Goal: Task Accomplishment & Management: Use online tool/utility

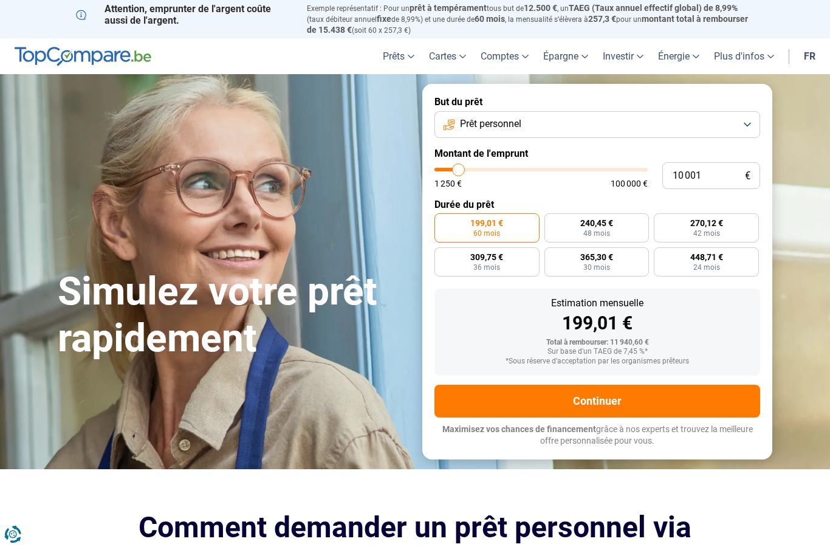
type input "11 250"
type input "11250"
type input "12 000"
type input "12000"
type input "12 750"
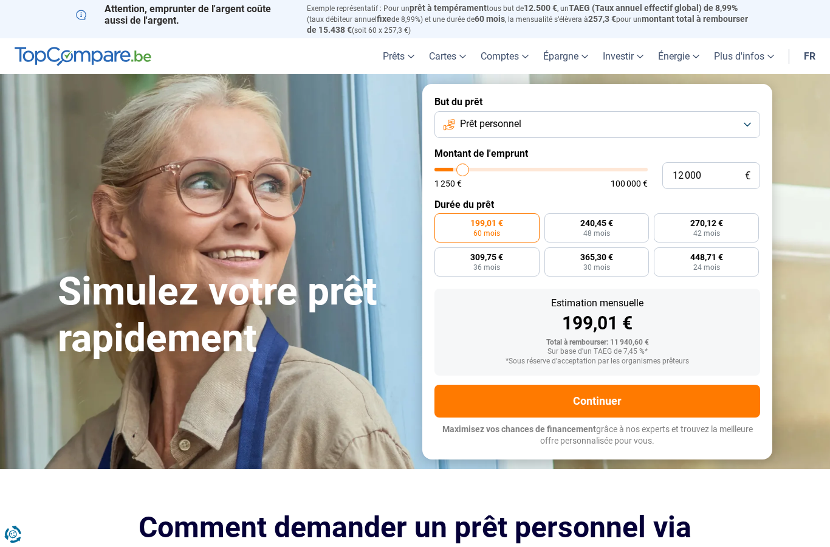
type input "12750"
type input "13 500"
type input "13500"
type input "14 000"
type input "14000"
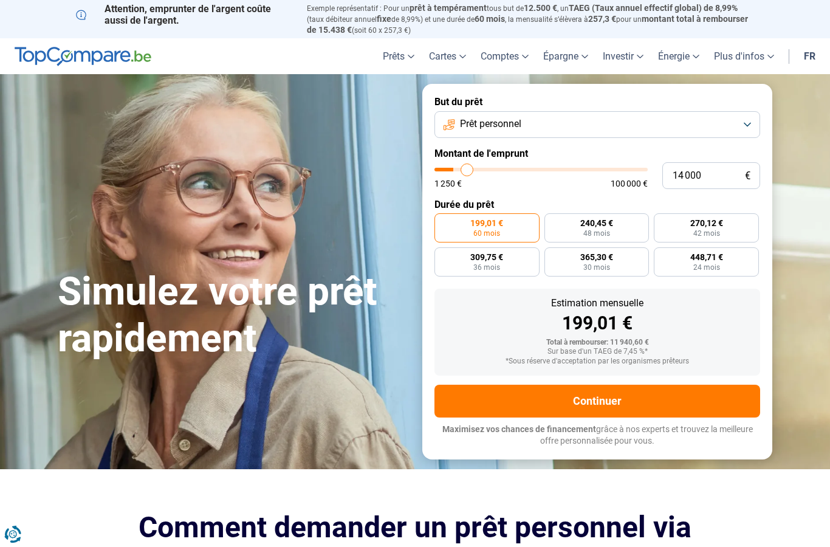
type input "14 250"
type input "14250"
type input "15 000"
type input "15000"
type input "15 500"
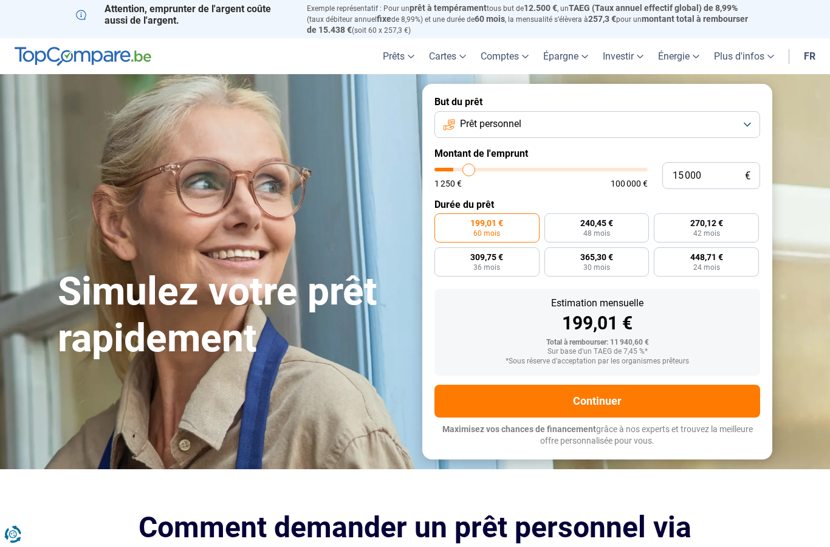
type input "15500"
type input "16 250"
type input "16250"
type input "16 500"
type input "16500"
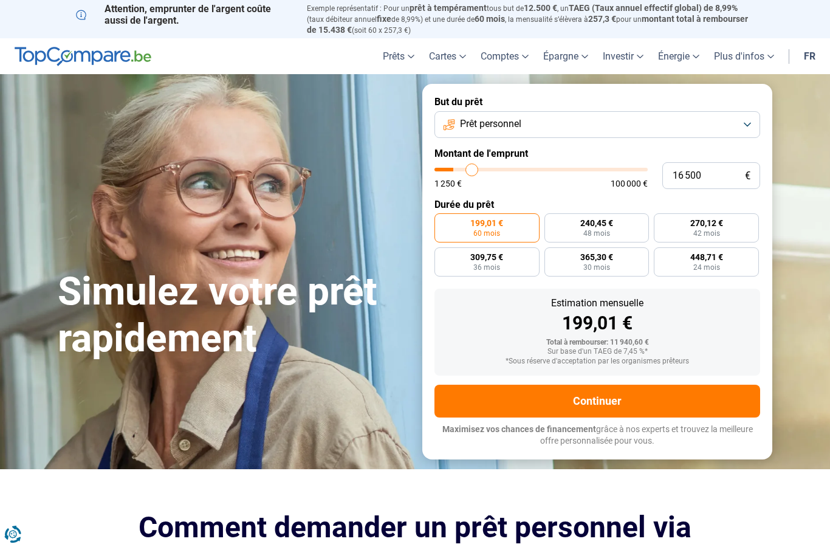
type input "17 000"
type input "17000"
type input "17 250"
type input "17250"
type input "17 750"
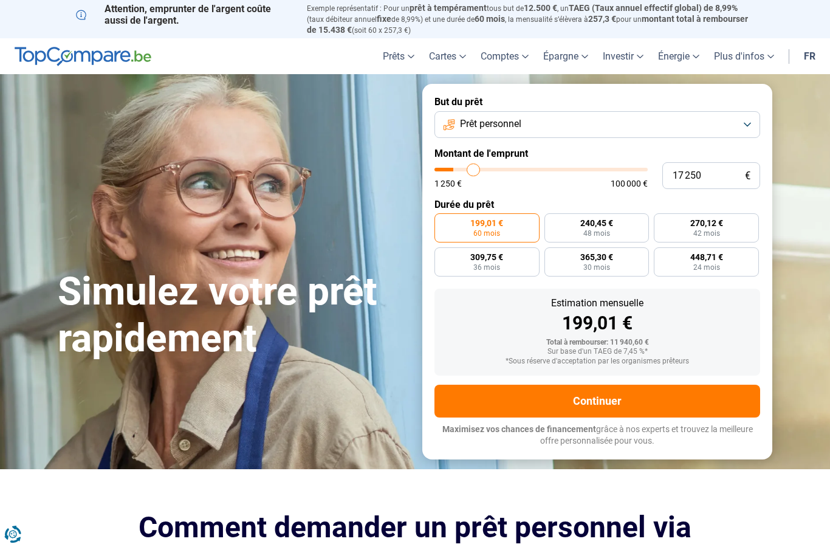
type input "17750"
type input "18 000"
type input "18000"
type input "18 250"
type input "18250"
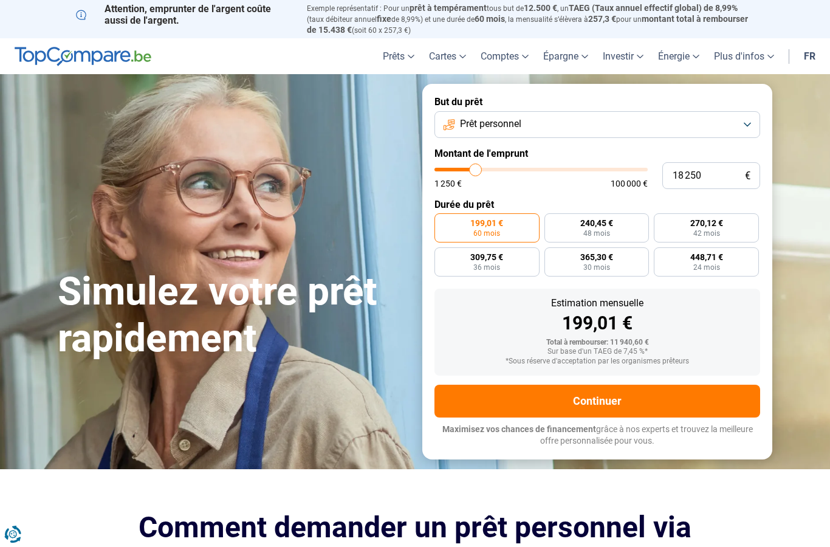
type input "18 500"
type input "18500"
type input "18 750"
type input "18750"
type input "19 250"
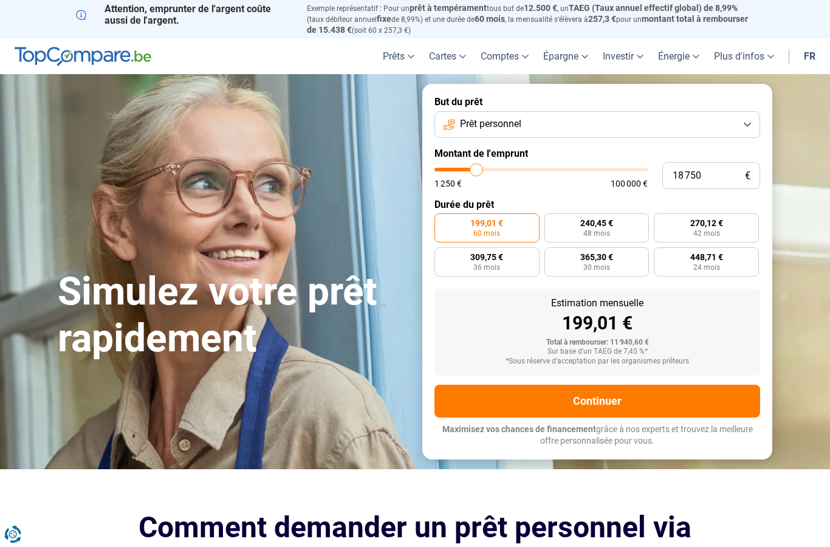
type input "19250"
type input "19 750"
type input "19750"
type input "20 000"
type input "20000"
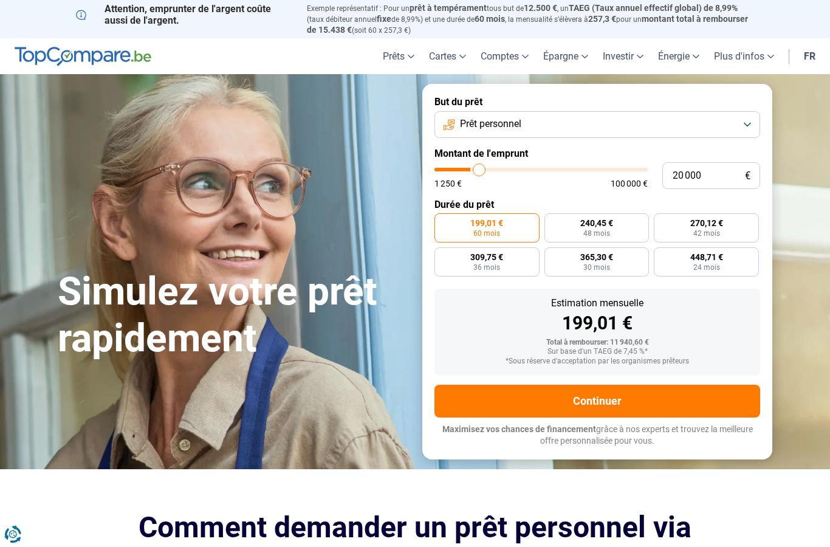
type input "20 750"
type input "20750"
type input "21 250"
type input "21250"
type input "22 000"
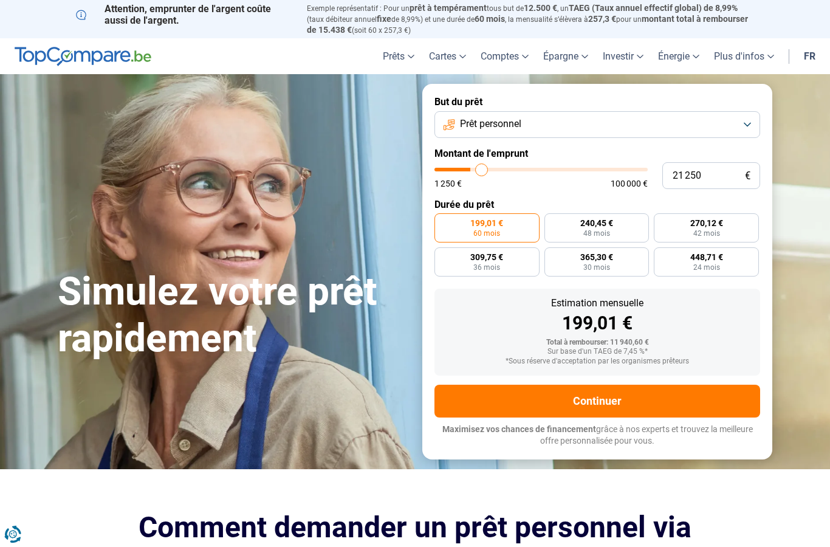
type input "22000"
type input "22 250"
type input "22250"
type input "22 750"
type input "22750"
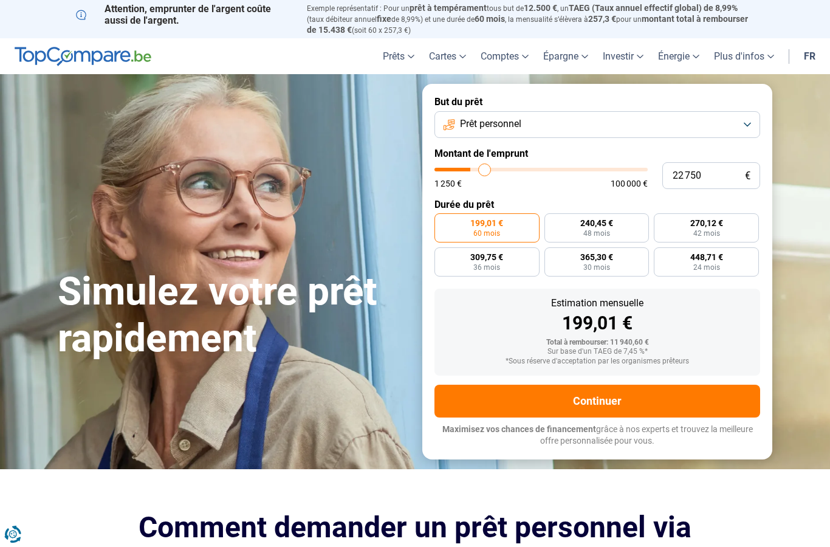
type input "23 000"
type input "23000"
type input "23 750"
type input "23750"
type input "24 000"
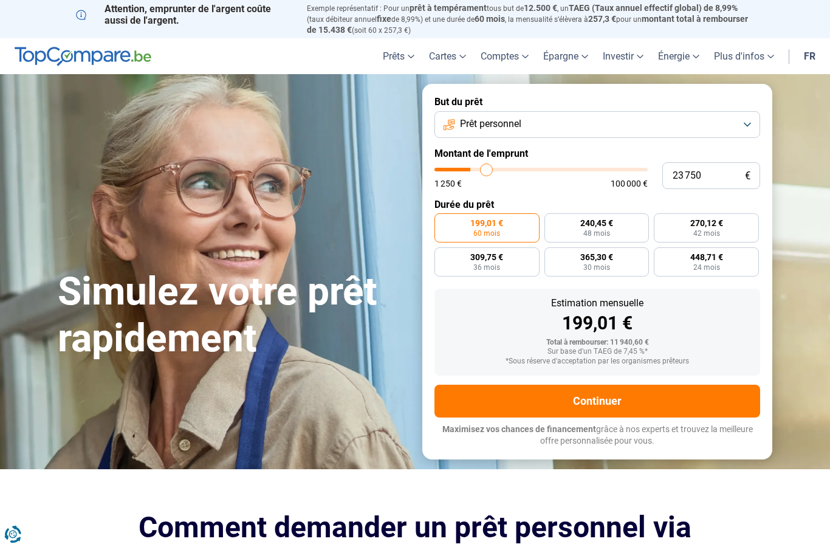
type input "24000"
type input "24 250"
type input "24250"
type input "24 500"
type input "24500"
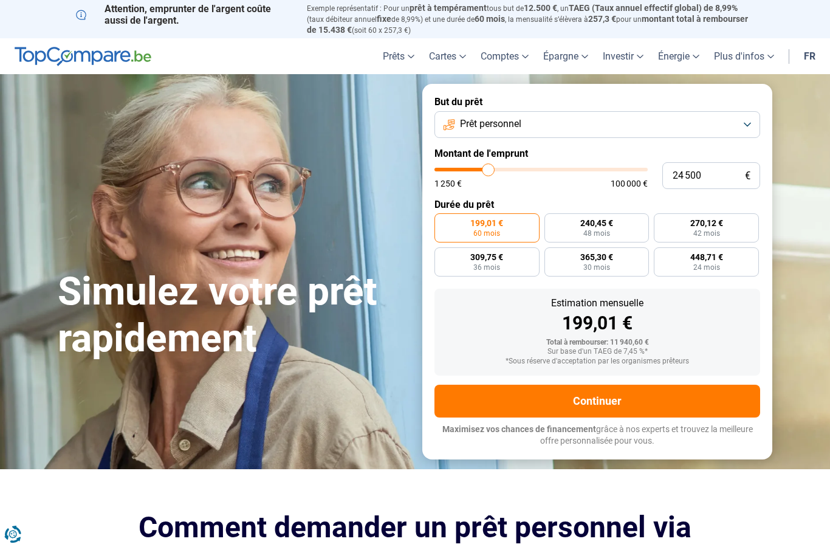
type input "25 000"
type input "25000"
type input "25 250"
type input "25250"
type input "25 500"
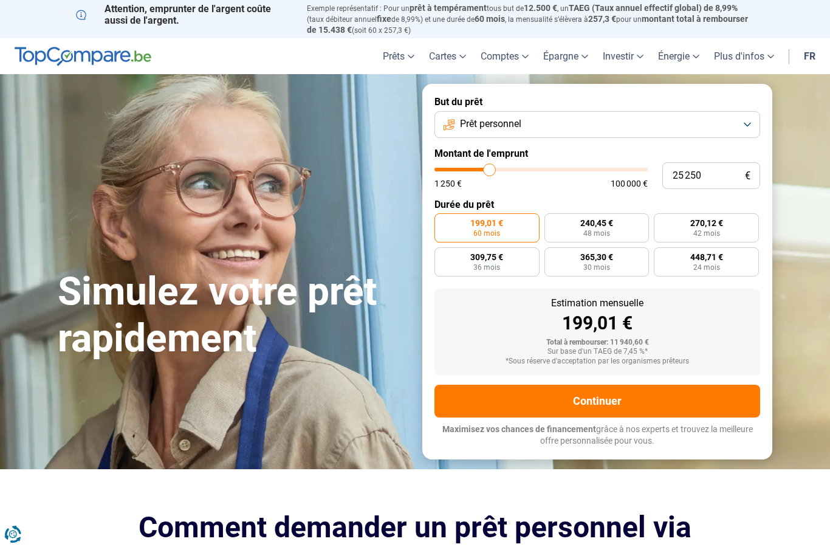
type input "25500"
type input "25 750"
type input "25750"
type input "26 000"
type input "26000"
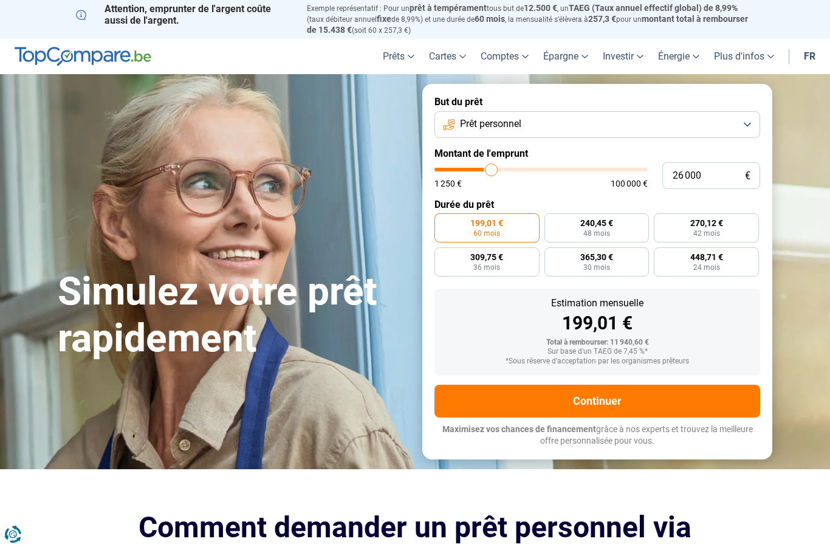
type input "26 500"
type input "26500"
type input "26 750"
type input "26750"
type input "27 000"
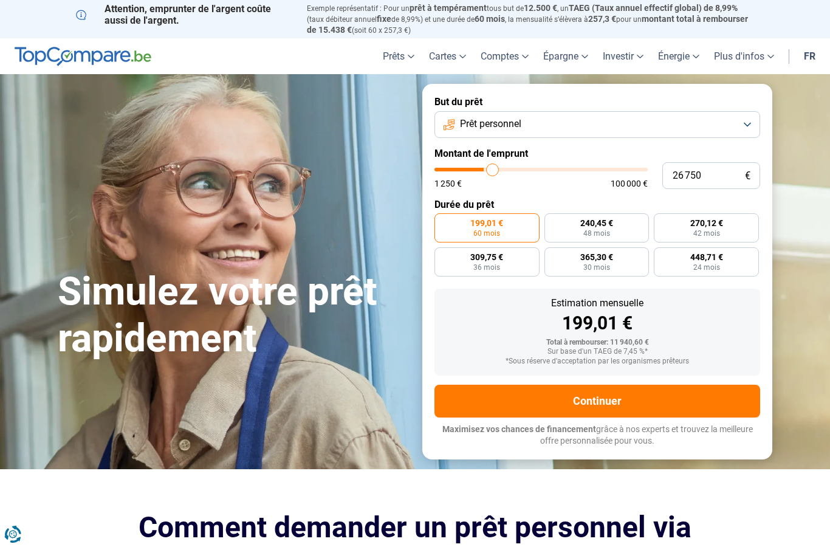
type input "27000"
type input "27 250"
type input "27250"
type input "27 500"
type input "27500"
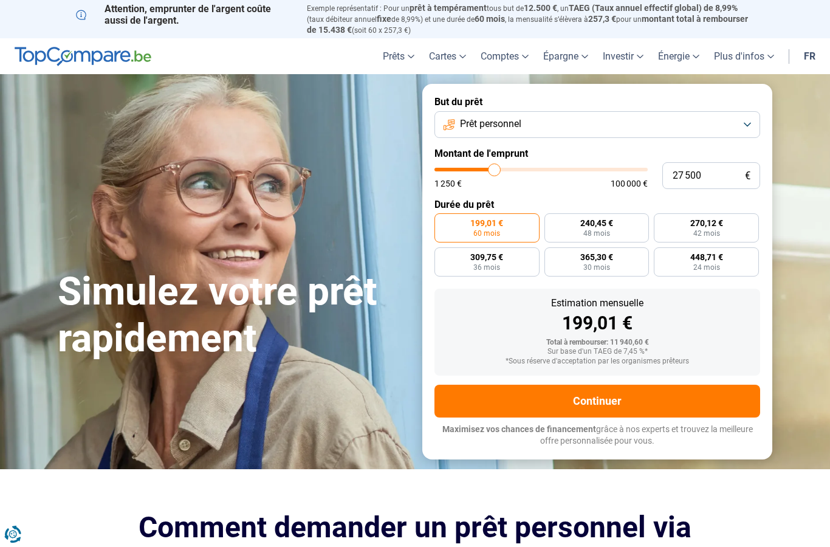
type input "28 000"
type input "28000"
type input "28 250"
type input "28250"
type input "28 500"
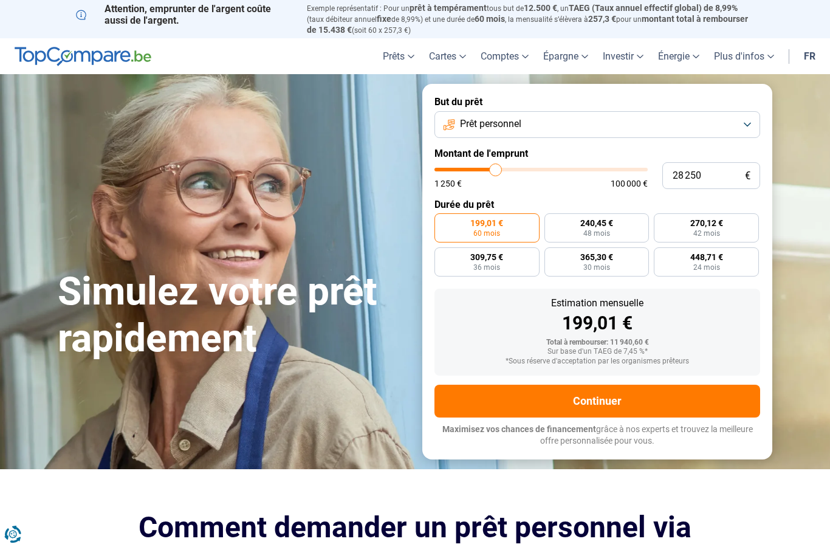
type input "28500"
type input "28 250"
type input "28250"
type input "28 000"
type input "28000"
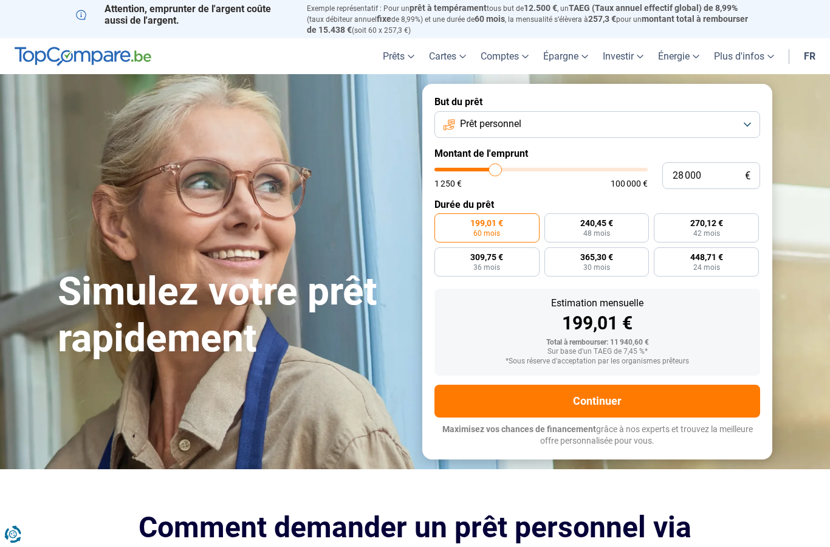
type input "27 500"
type input "27500"
type input "27 250"
type input "27250"
type input "27 000"
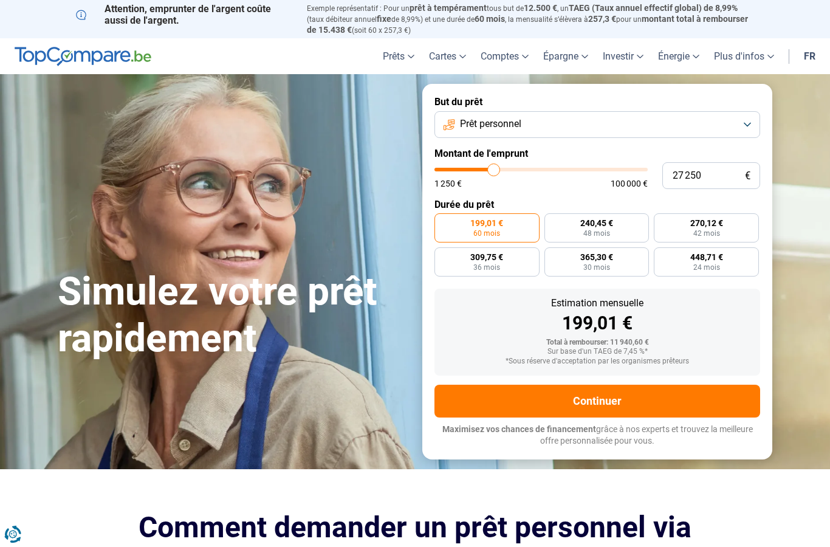
type input "27000"
type input "26 750"
type input "26750"
type input "26 500"
type input "26500"
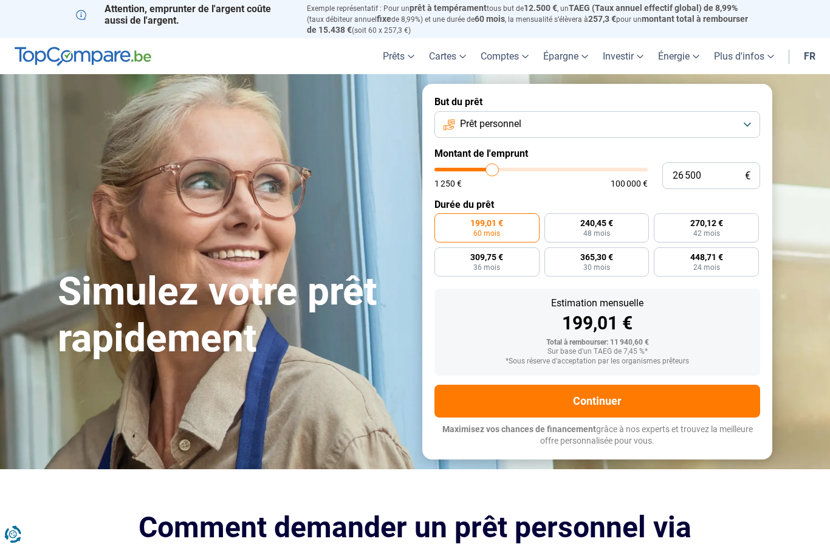
type input "26 000"
type input "26000"
type input "25 750"
type input "25750"
type input "25 500"
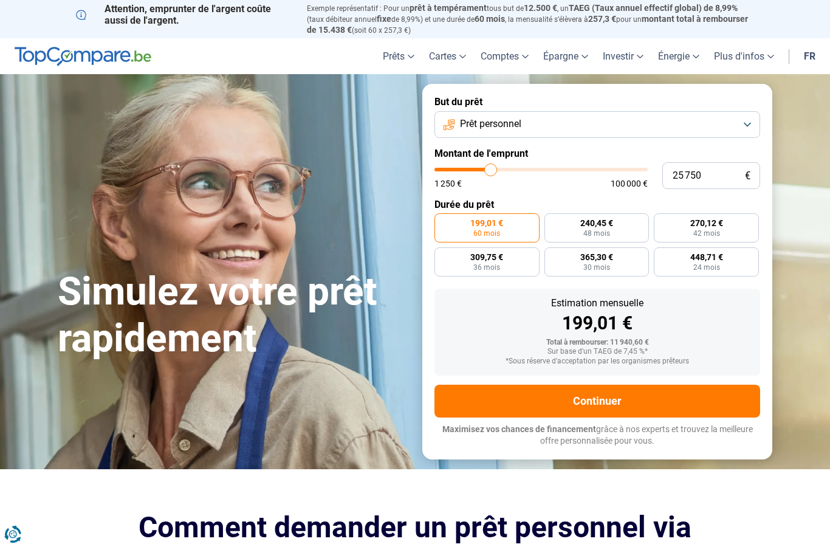
type input "25500"
type input "25 250"
type input "25250"
type input "25 000"
type input "25000"
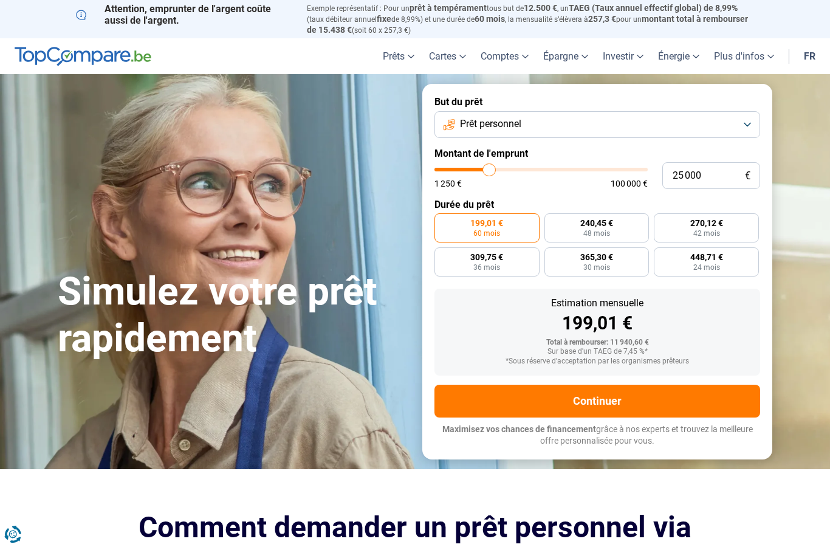
type input "24 500"
type input "24500"
radio input "false"
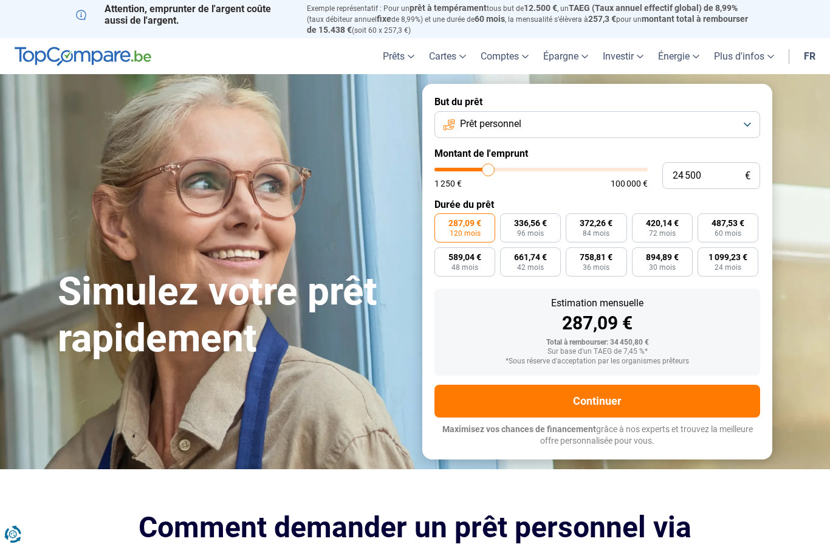
type input "24 250"
type input "24250"
type input "24 500"
type input "24500"
type input "25 000"
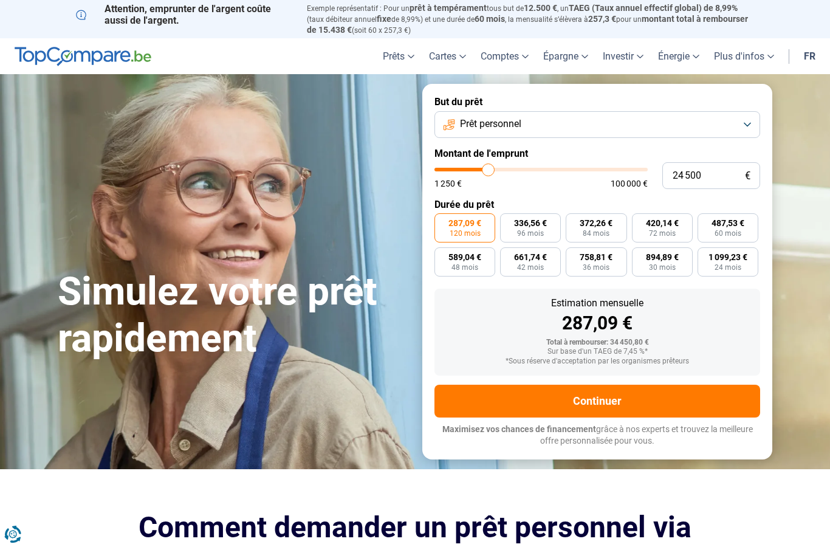
type input "25000"
type input "25 250"
type input "25250"
type input "25 500"
type input "25500"
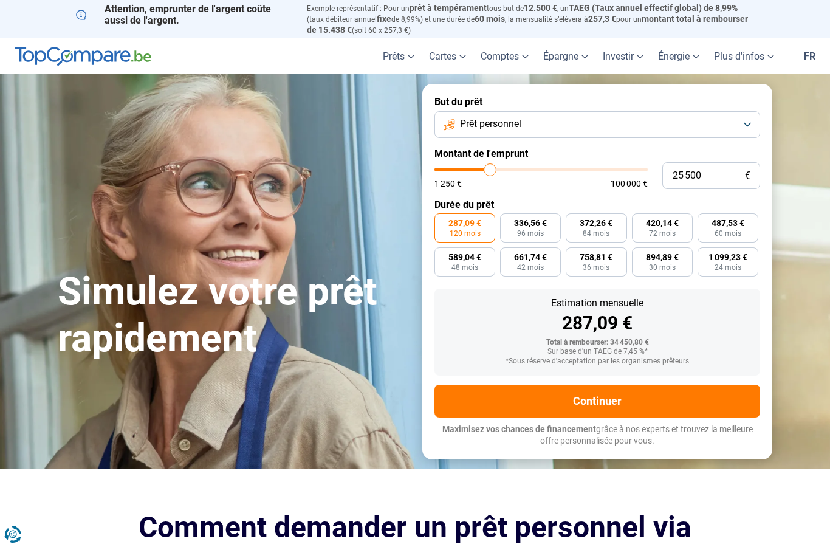
type input "25 750"
type input "25750"
type input "26 000"
type input "26000"
type input "26 500"
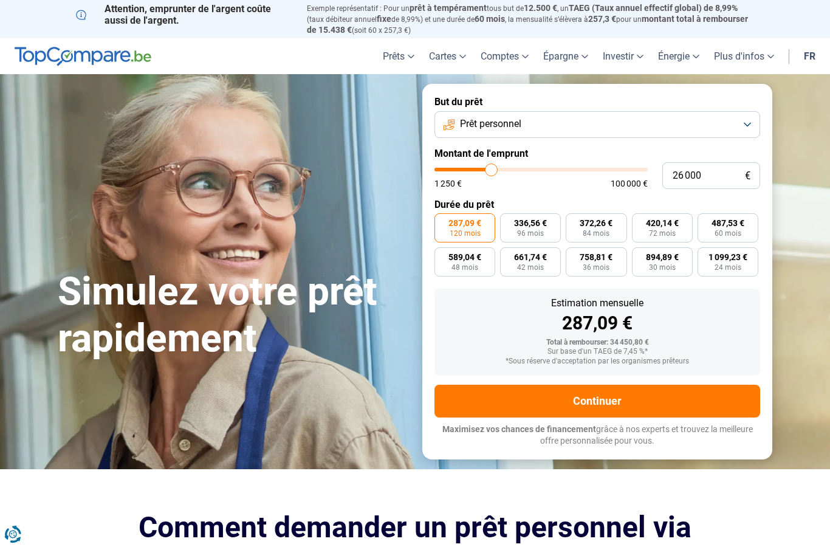
type input "26500"
type input "26 750"
type input "26750"
type input "27 000"
type input "27000"
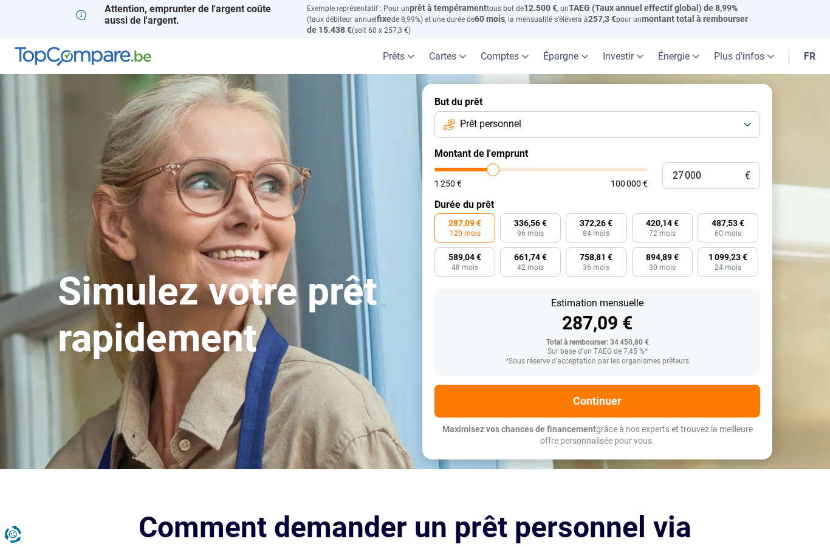
type input "26 750"
type input "26750"
type input "26 500"
type input "26500"
type input "26 000"
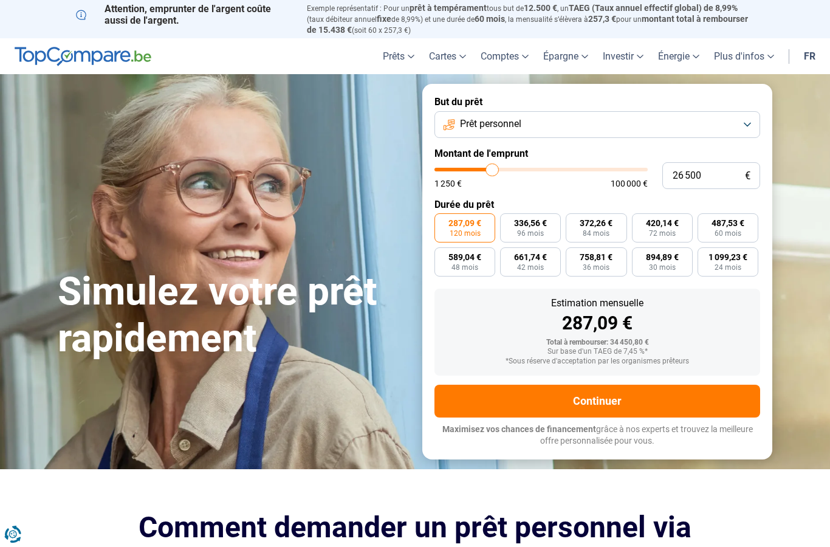
type input "26000"
type input "25 750"
type input "25750"
type input "25 500"
type input "25500"
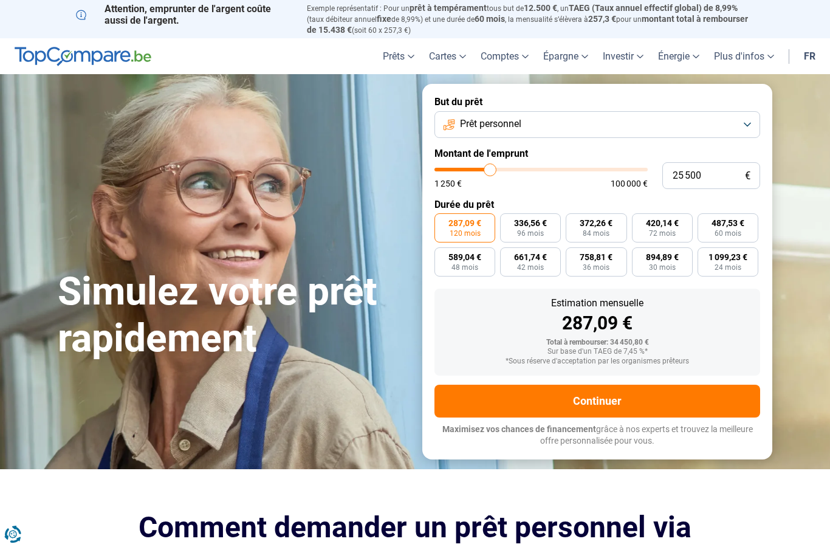
type input "25 250"
type input "25250"
type input "25 000"
type input "25000"
